Goal: Find specific page/section: Find specific page/section

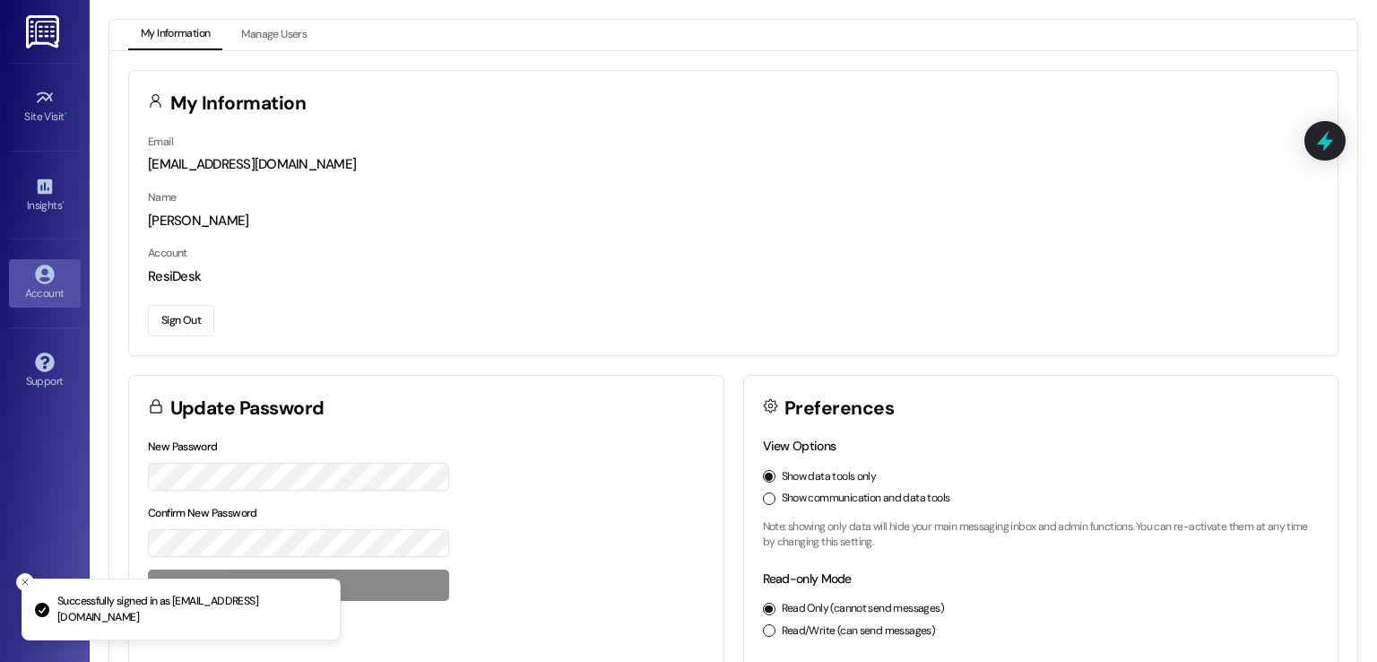
click at [764, 497] on button "Show communication and data tools" at bounding box center [769, 498] width 13 height 13
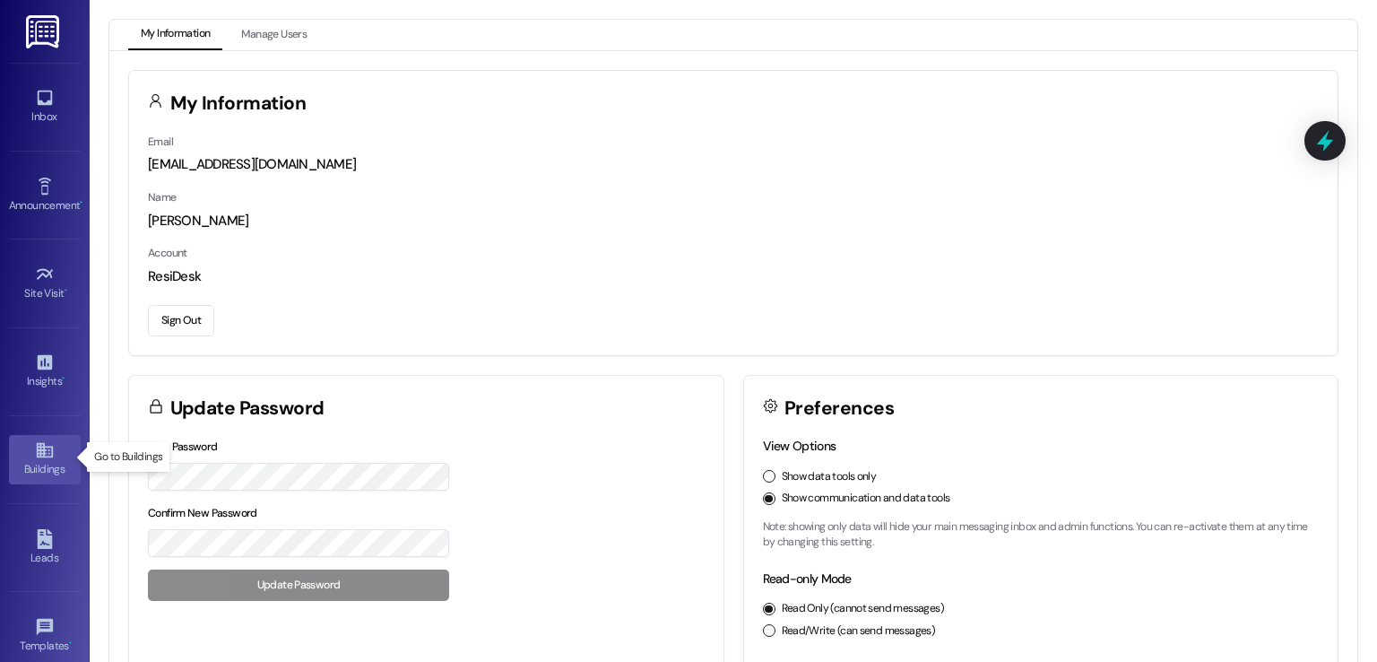
click at [32, 461] on div "Buildings" at bounding box center [45, 469] width 90 height 18
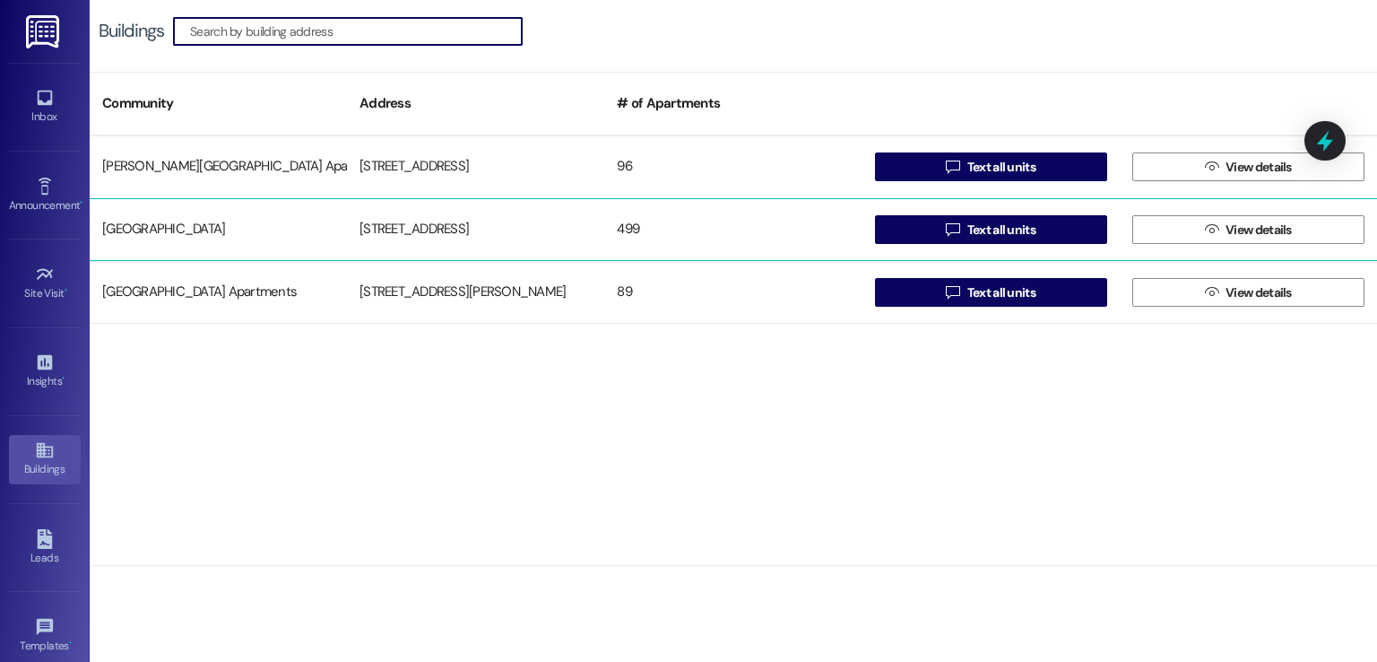
click at [386, 227] on div "[STREET_ADDRESS]" at bounding box center [475, 230] width 257 height 36
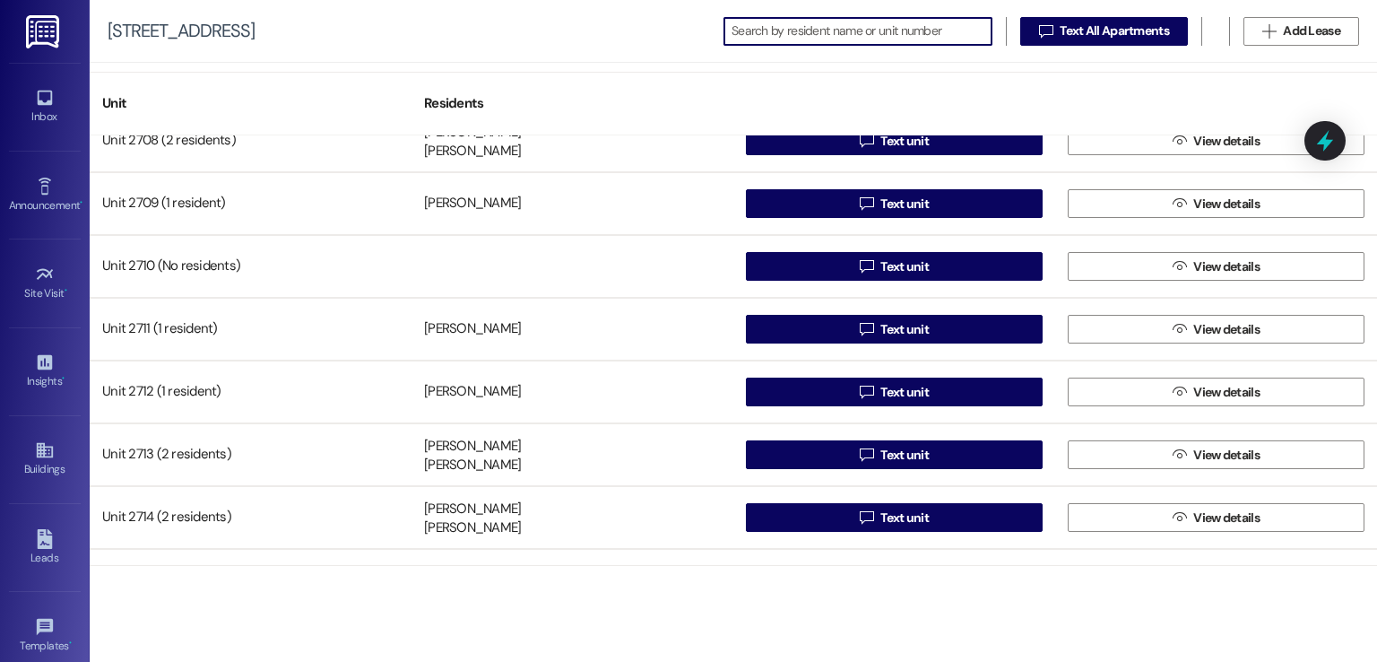
scroll to position [22678, 0]
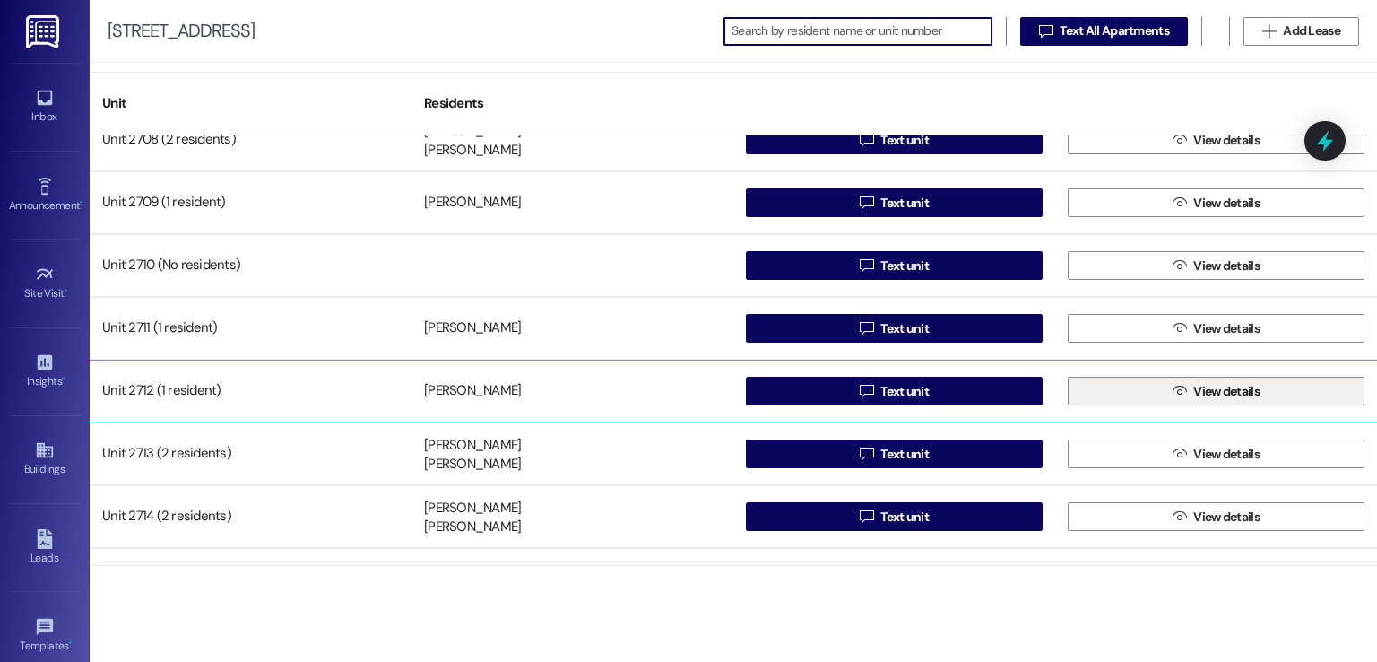
click at [1115, 399] on button " View details" at bounding box center [1216, 390] width 297 height 29
